Goal: Task Accomplishment & Management: Manage account settings

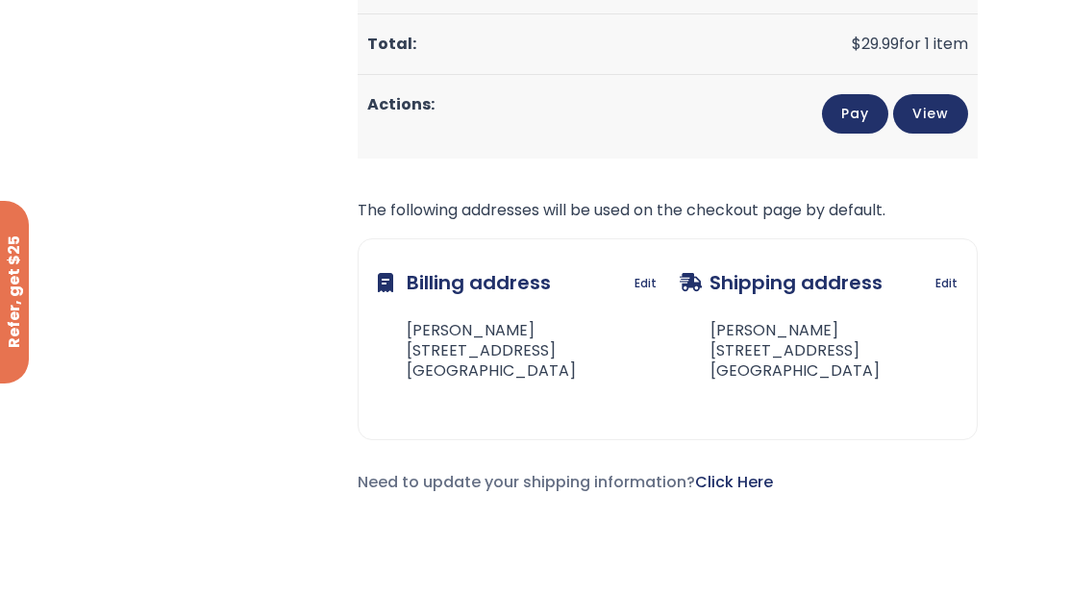
scroll to position [801, 0]
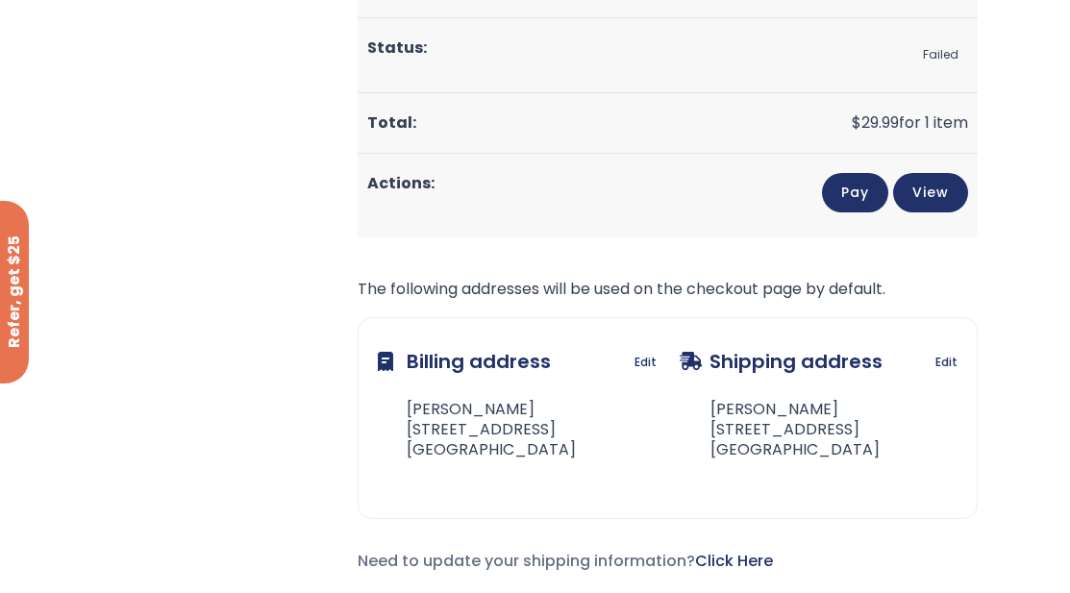
click at [853, 187] on link "Pay" at bounding box center [855, 192] width 66 height 39
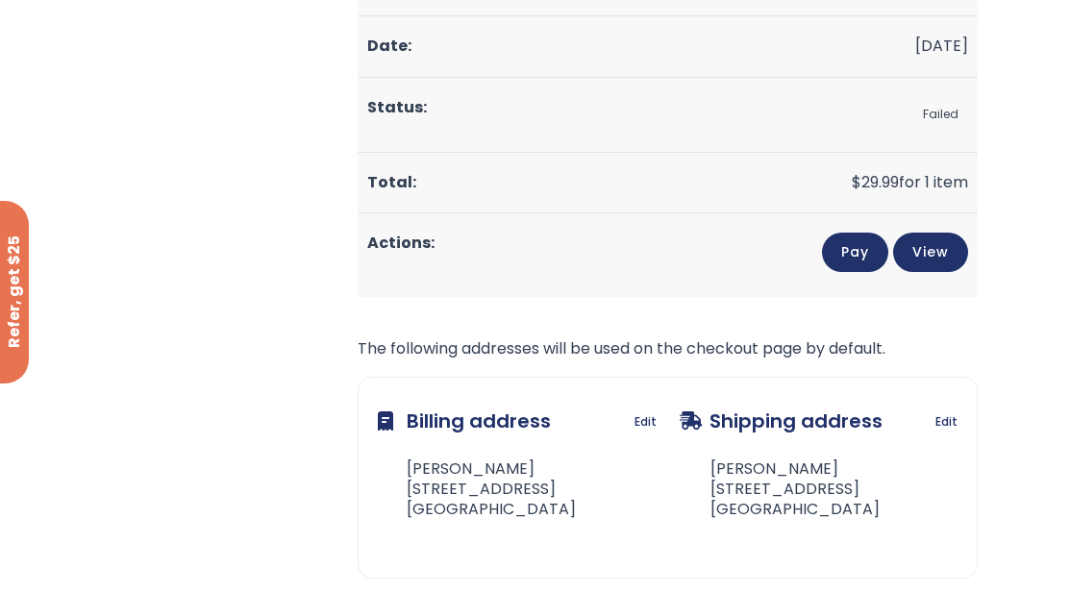
scroll to position [705, 0]
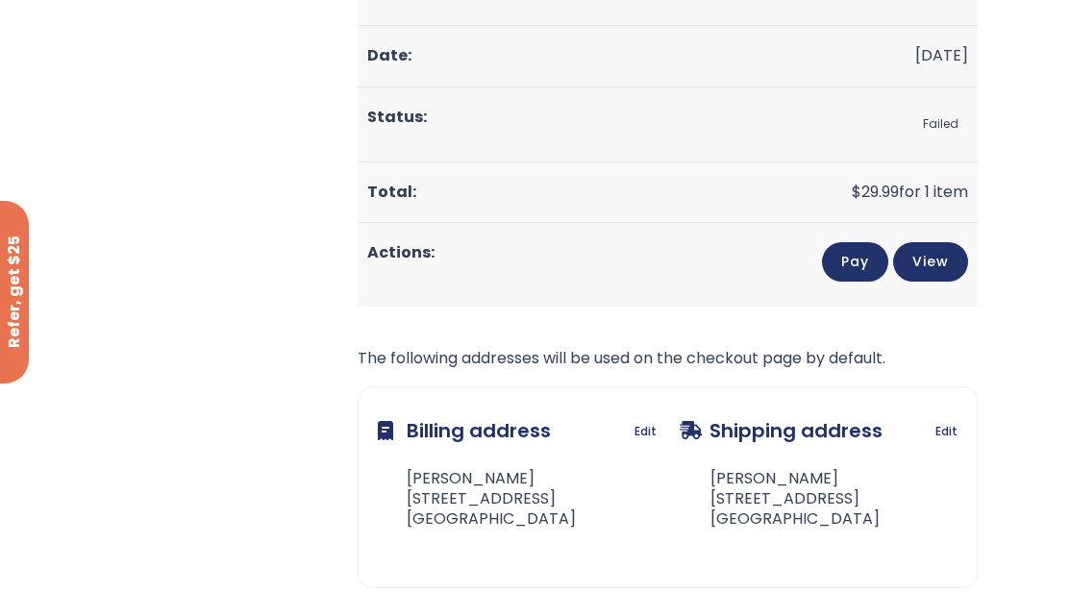
click at [843, 256] on link "Pay" at bounding box center [855, 261] width 66 height 39
